Goal: Navigation & Orientation: Go to known website

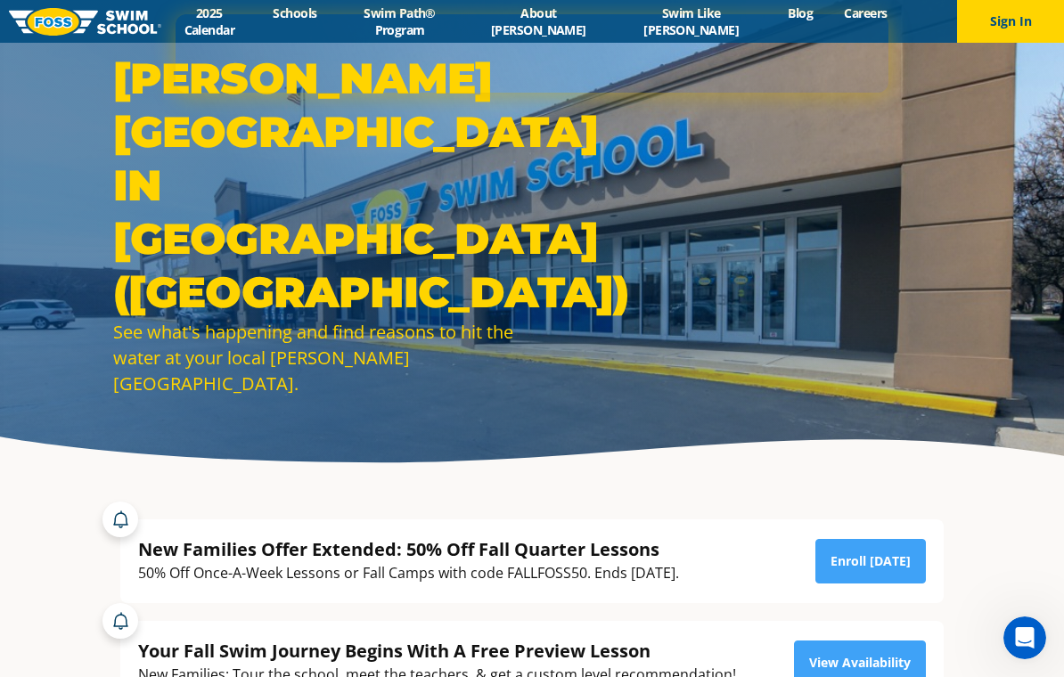
click at [1025, 21] on button "Sign In" at bounding box center [1010, 21] width 107 height 43
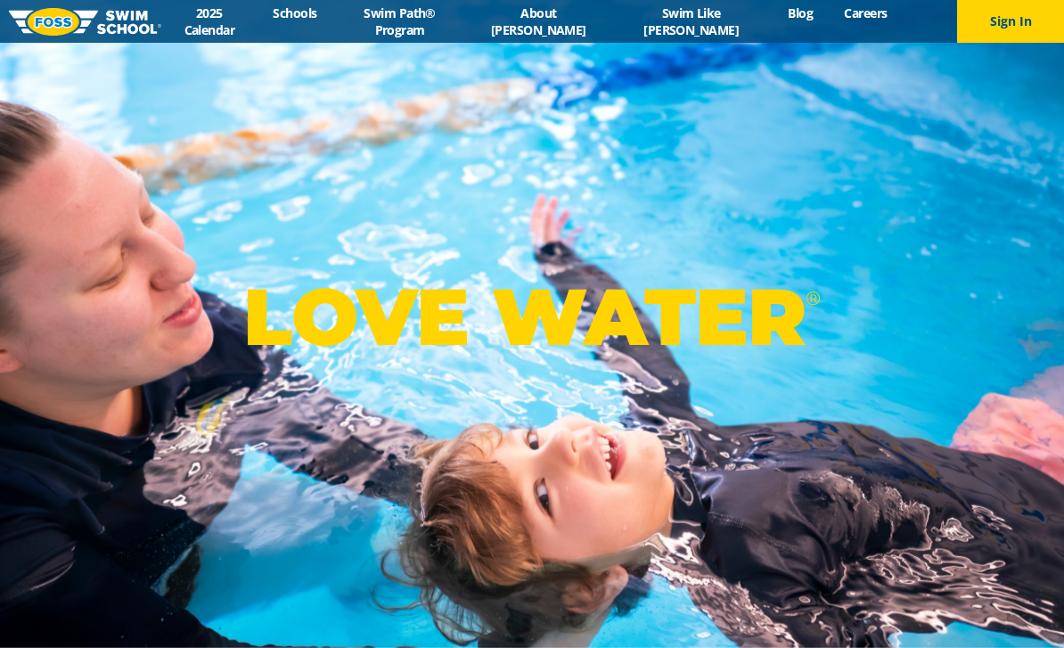
click at [992, 29] on button "Sign In" at bounding box center [1010, 21] width 107 height 43
